Goal: Use online tool/utility: Utilize a website feature to perform a specific function

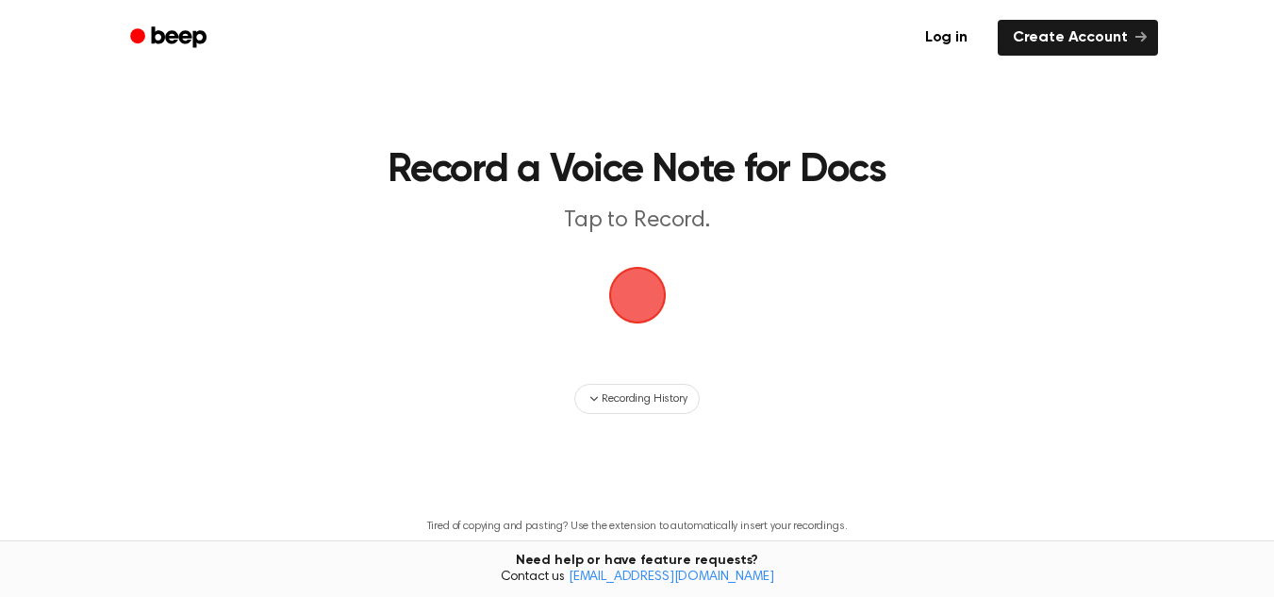
click at [629, 288] on span "button" at bounding box center [637, 295] width 53 height 53
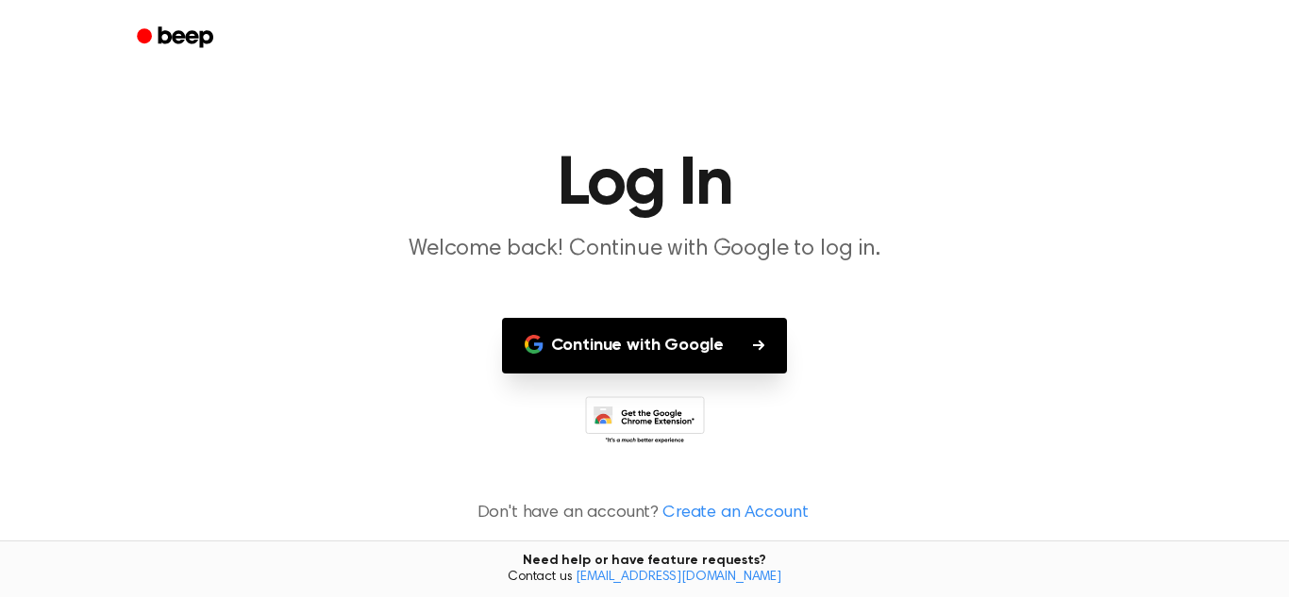
click at [692, 353] on button "Continue with Google" at bounding box center [645, 346] width 286 height 56
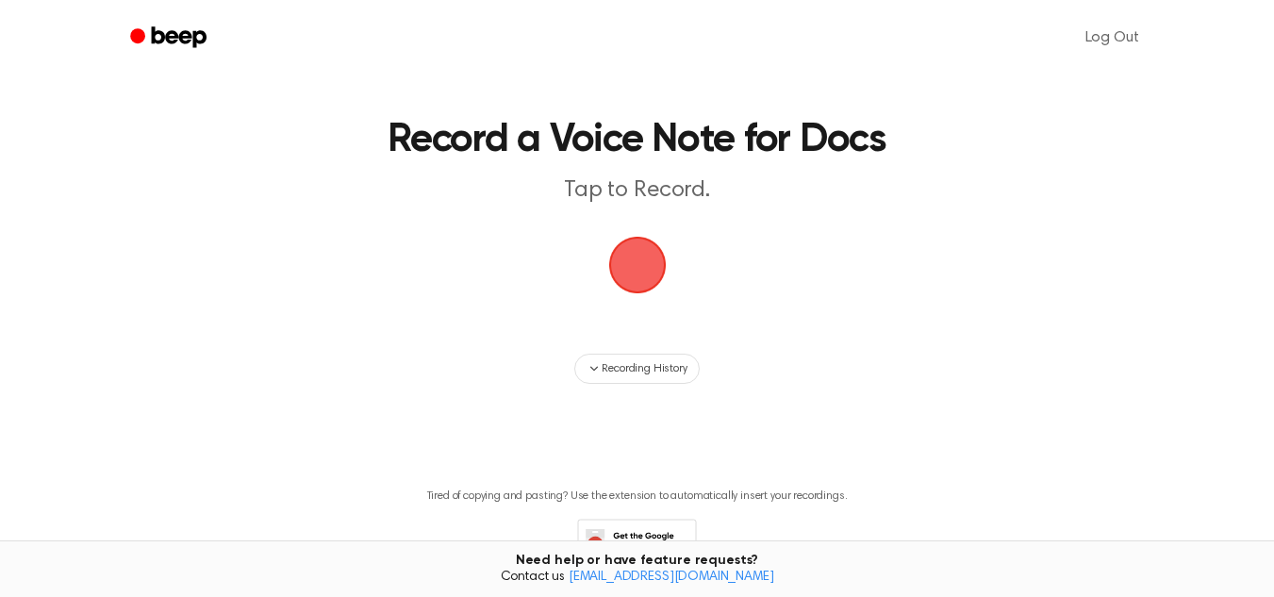
scroll to position [29, 0]
click at [658, 286] on span "button" at bounding box center [637, 266] width 53 height 53
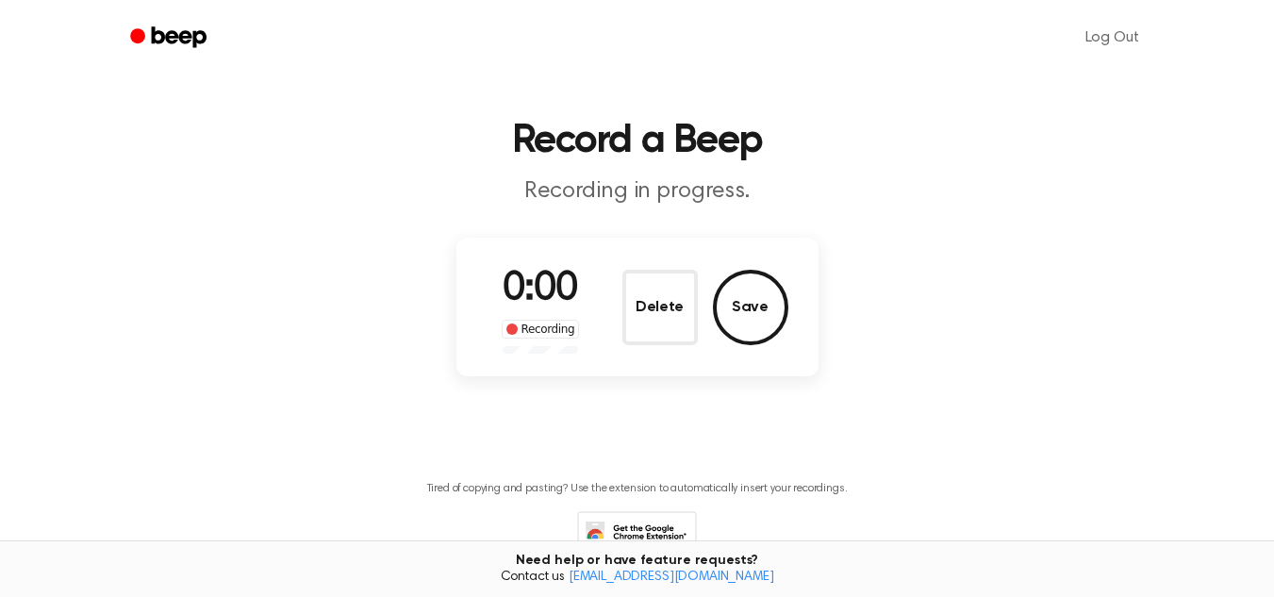
click at [624, 242] on main "Record a Beep Recording in progress. 0:00 Recording Delete Save Tired of copyin…" at bounding box center [637, 293] width 1274 height 645
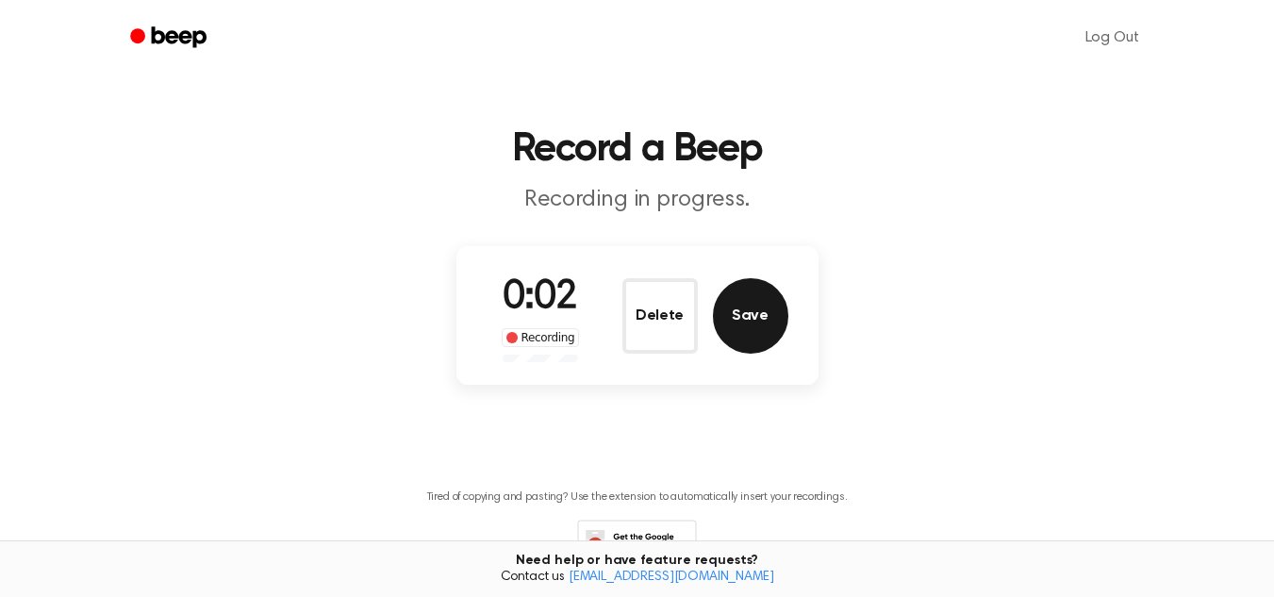
click at [751, 317] on button "Save" at bounding box center [750, 315] width 75 height 75
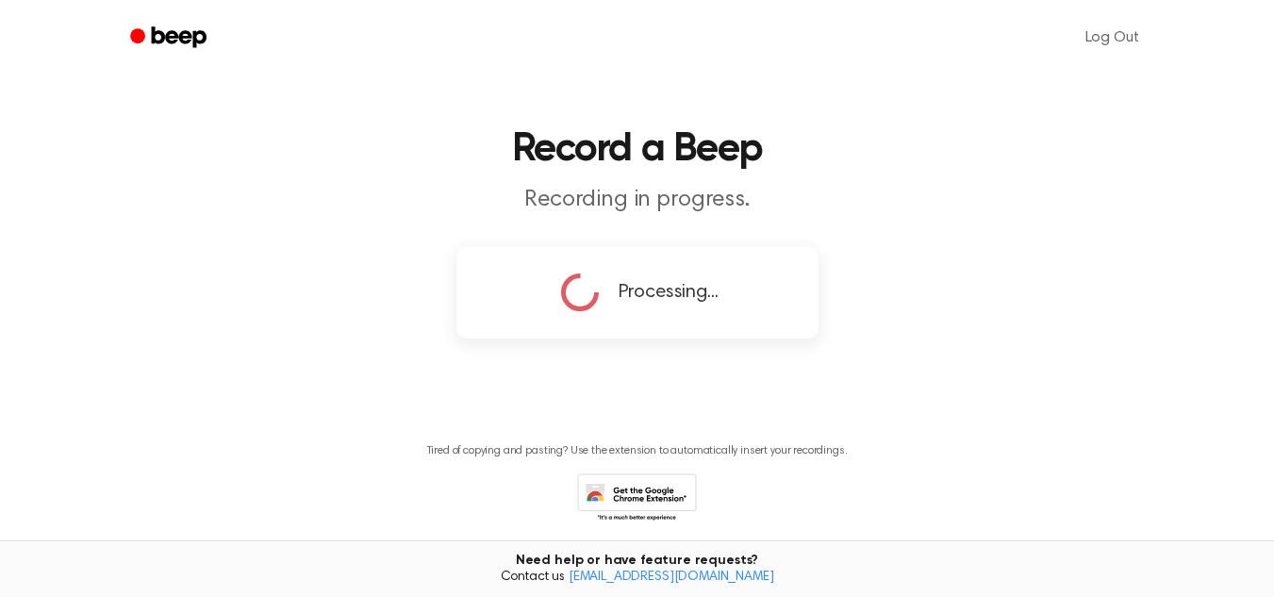
scroll to position [0, 0]
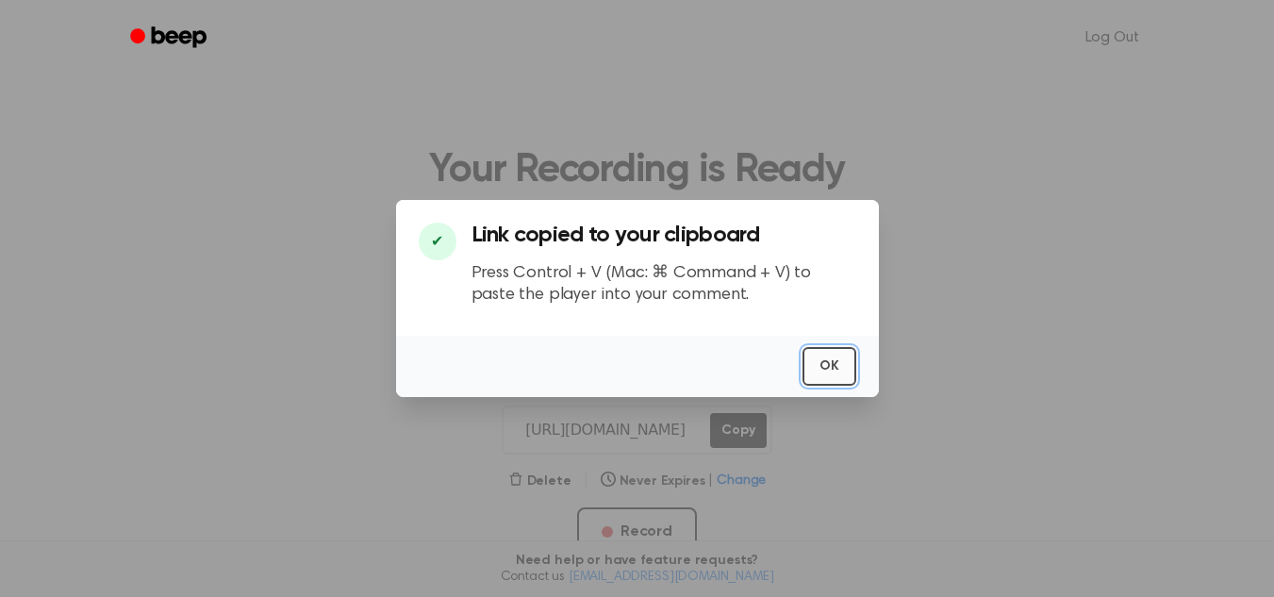
click at [822, 367] on button "OK" at bounding box center [830, 366] width 54 height 39
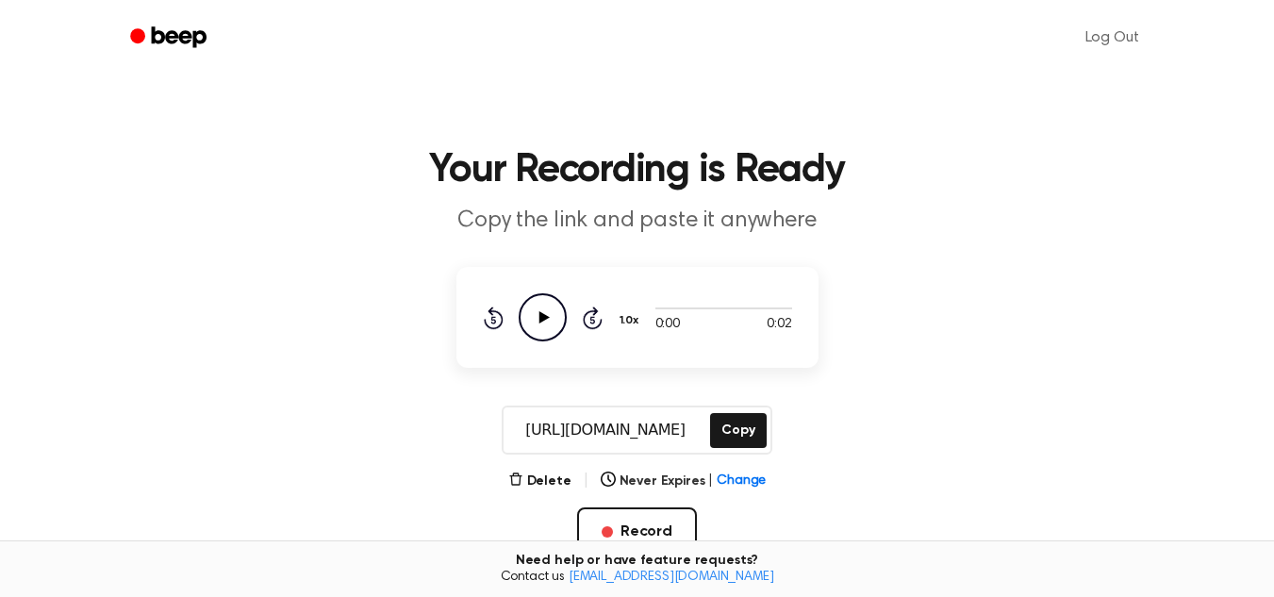
click at [524, 328] on icon "Play Audio" at bounding box center [543, 317] width 48 height 48
click at [545, 320] on icon at bounding box center [543, 317] width 8 height 12
click at [545, 320] on icon at bounding box center [544, 317] width 10 height 12
